Goal: Task Accomplishment & Management: Manage account settings

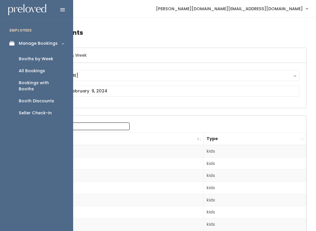
click at [16, 37] on link "Manage Bookings" at bounding box center [36, 43] width 73 height 13
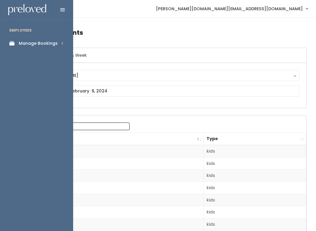
click at [39, 42] on div "Manage Bookings" at bounding box center [38, 43] width 39 height 6
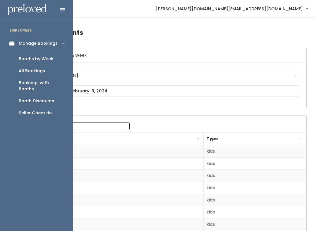
click at [37, 60] on div "Booths by Week" at bounding box center [36, 59] width 35 height 6
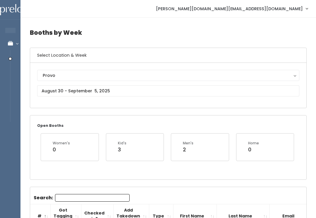
click at [118, 73] on div "Provo" at bounding box center [168, 75] width 251 height 6
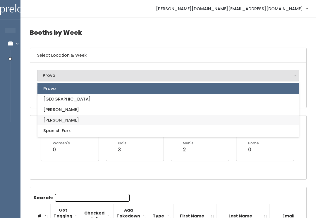
click at [90, 117] on link "[PERSON_NAME]" at bounding box center [167, 120] width 261 height 11
select select "3"
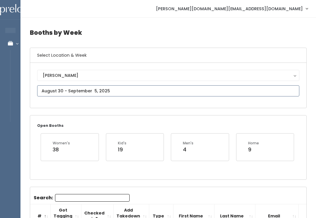
click at [110, 90] on input "text" at bounding box center [168, 90] width 262 height 11
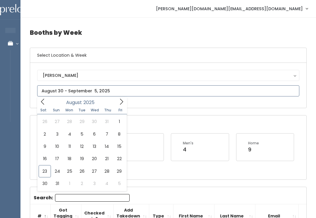
type input "[DATE] to [DATE]"
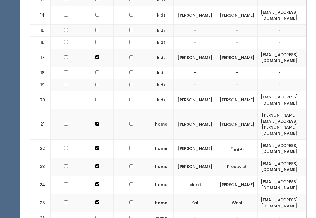
scroll to position [504, 0]
